Goal: Task Accomplishment & Management: Manage account settings

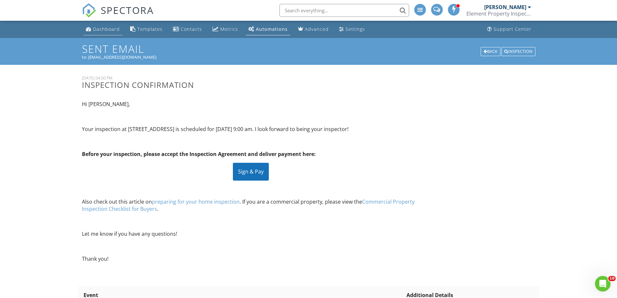
click at [102, 30] on div "Dashboard" at bounding box center [106, 29] width 27 height 6
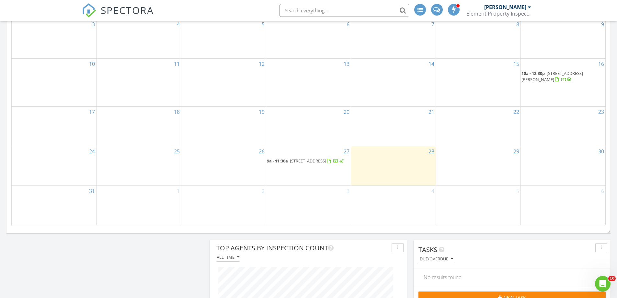
scroll to position [486, 0]
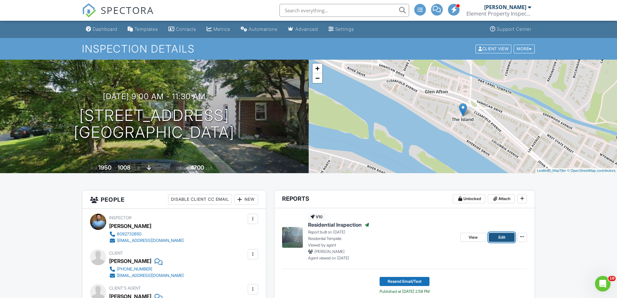
click at [497, 236] on link "Edit" at bounding box center [502, 237] width 26 height 9
